Goal: Information Seeking & Learning: Learn about a topic

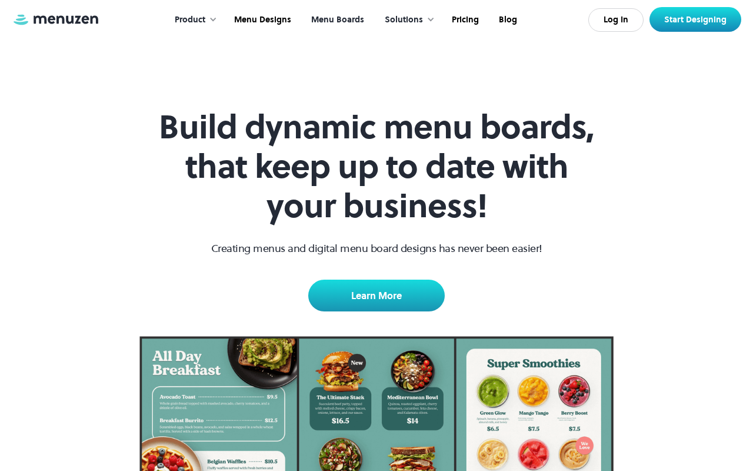
click at [56, 23] on link at bounding box center [56, 20] width 88 height 14
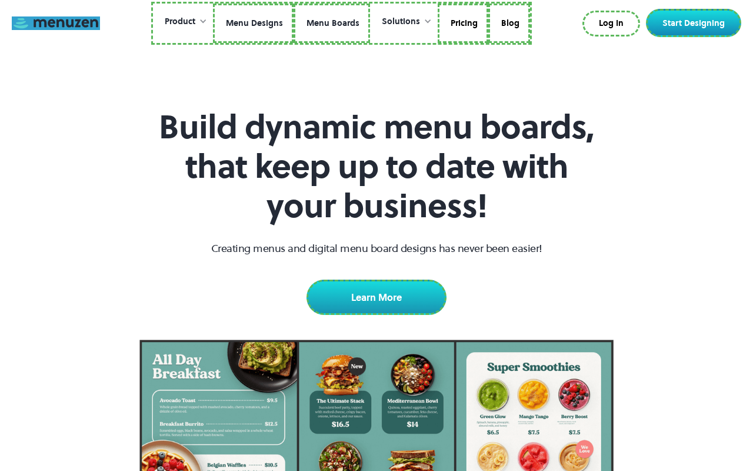
click at [254, 23] on link "Menu Designs" at bounding box center [253, 24] width 81 height 40
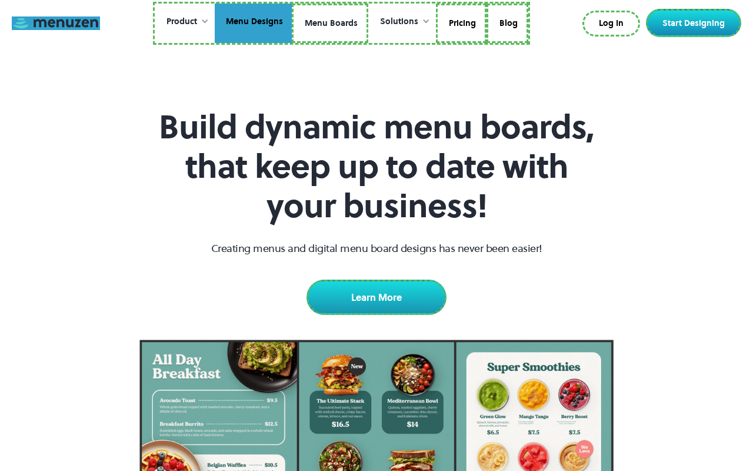
click at [330, 23] on link "Menu Boards" at bounding box center [330, 24] width 77 height 40
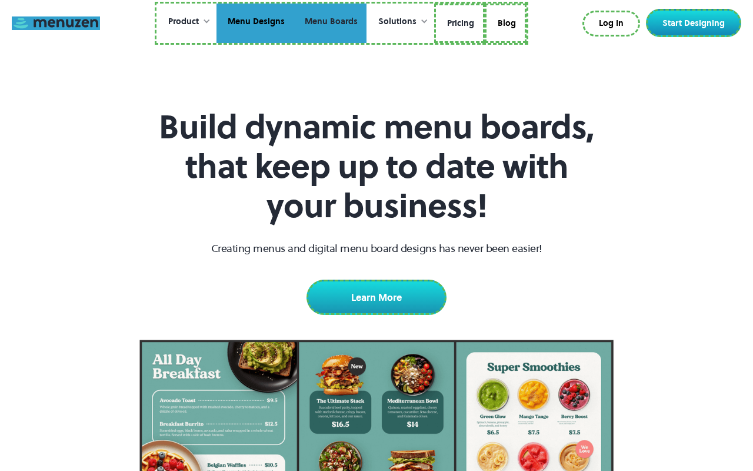
click at [459, 23] on link "Pricing" at bounding box center [459, 24] width 51 height 40
click at [504, 21] on link "Blog" at bounding box center [504, 24] width 42 height 40
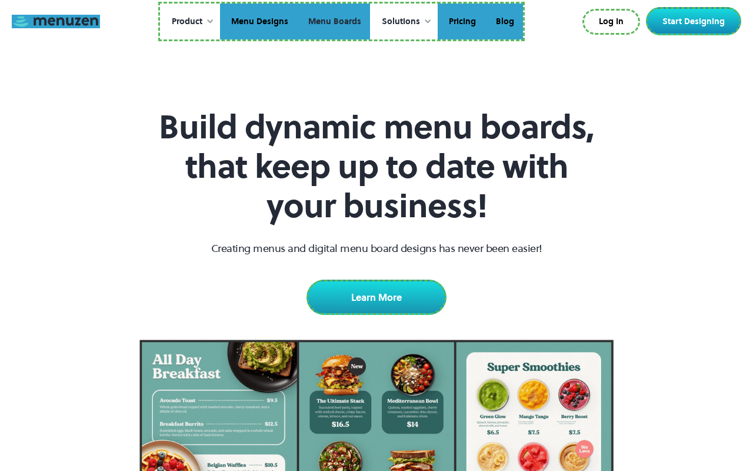
click at [614, 22] on link "Log In" at bounding box center [612, 22] width 58 height 26
click at [696, 21] on link "Start Designing" at bounding box center [693, 21] width 95 height 28
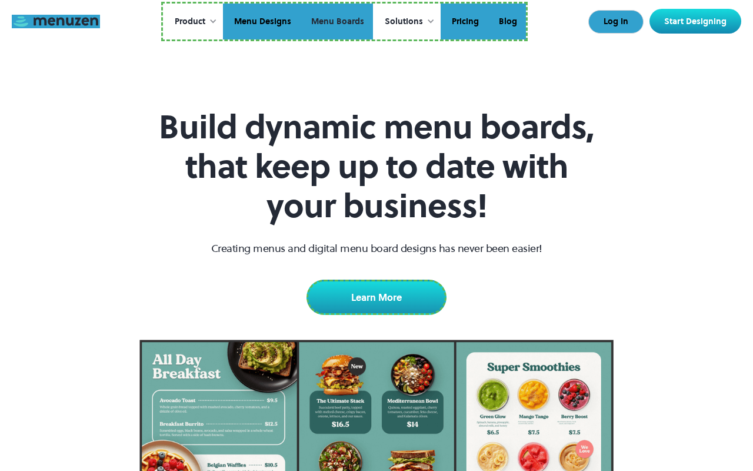
click at [377, 295] on link "Learn More" at bounding box center [377, 297] width 140 height 35
